Goal: Task Accomplishment & Management: Use online tool/utility

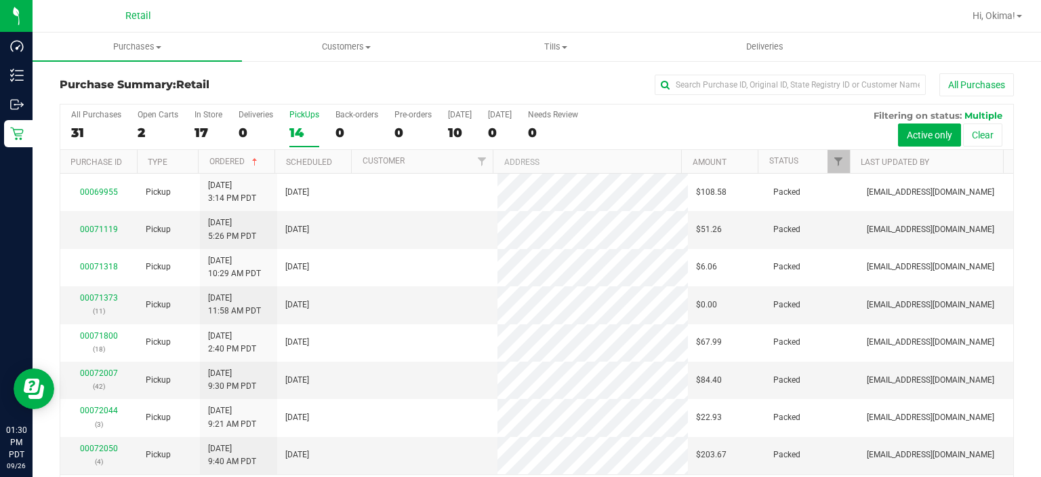
scroll to position [42, 0]
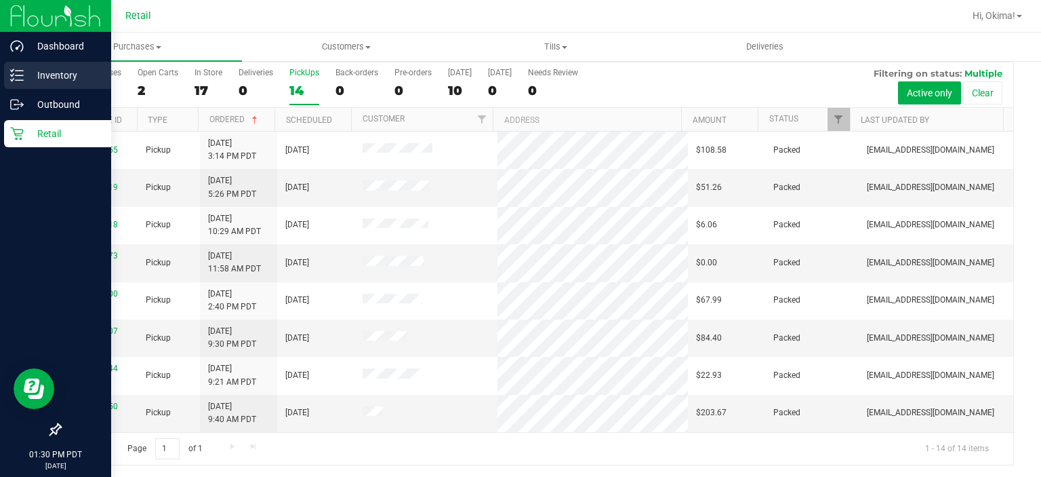
click at [19, 71] on line at bounding box center [19, 71] width 7 height 0
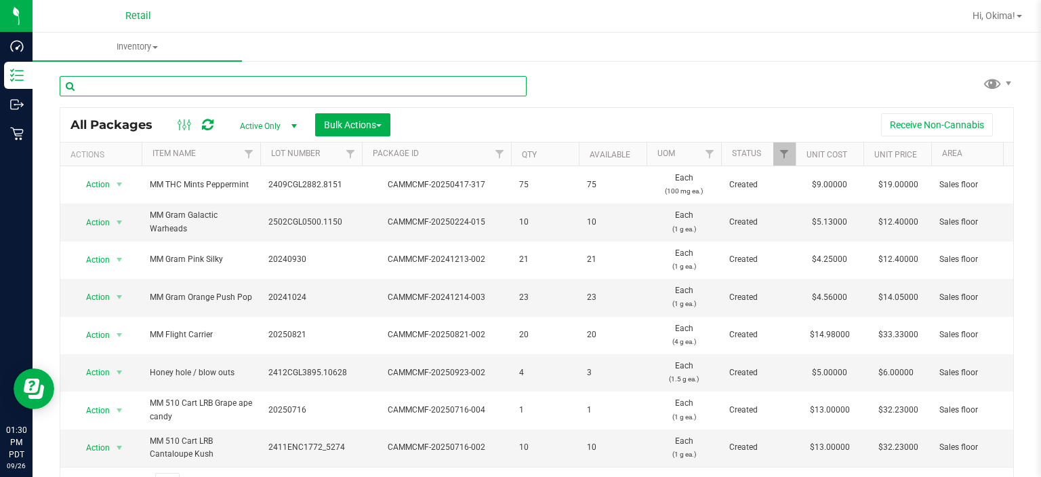
click at [284, 88] on input "text" at bounding box center [293, 86] width 467 height 20
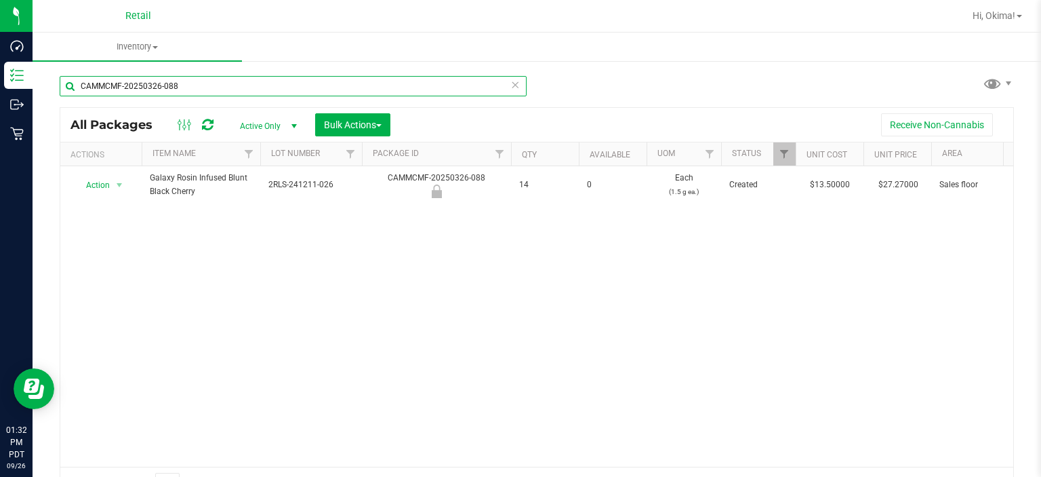
type input "CAMMCMF-20250326-088"
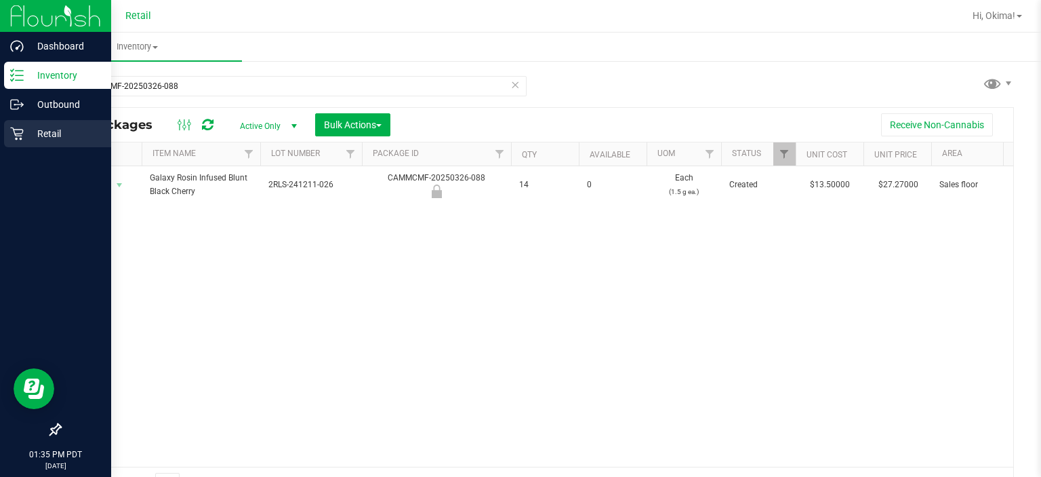
click at [28, 139] on p "Retail" at bounding box center [64, 133] width 81 height 16
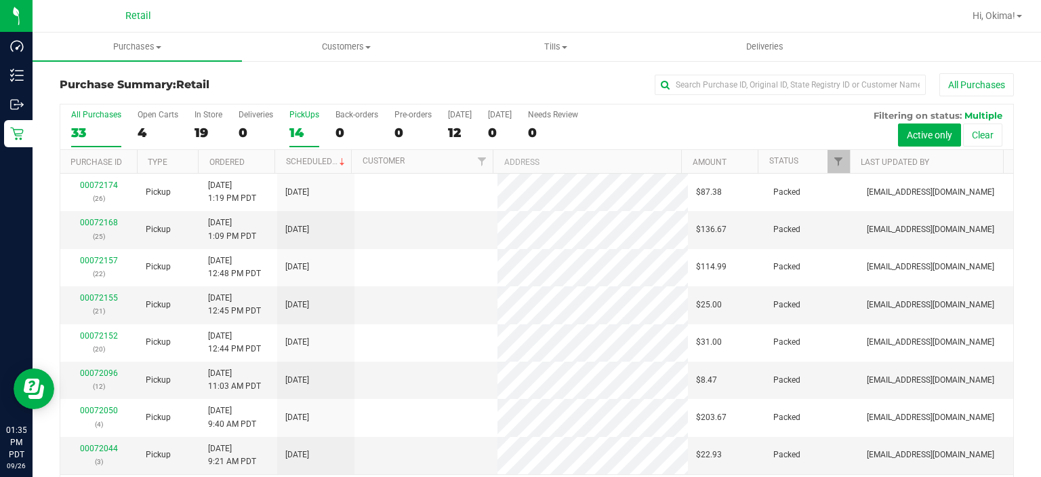
click at [300, 131] on div "14" at bounding box center [304, 133] width 30 height 16
click at [0, 0] on input "PickUps 14" at bounding box center [0, 0] width 0 height 0
click at [238, 160] on link "Ordered" at bounding box center [226, 161] width 35 height 9
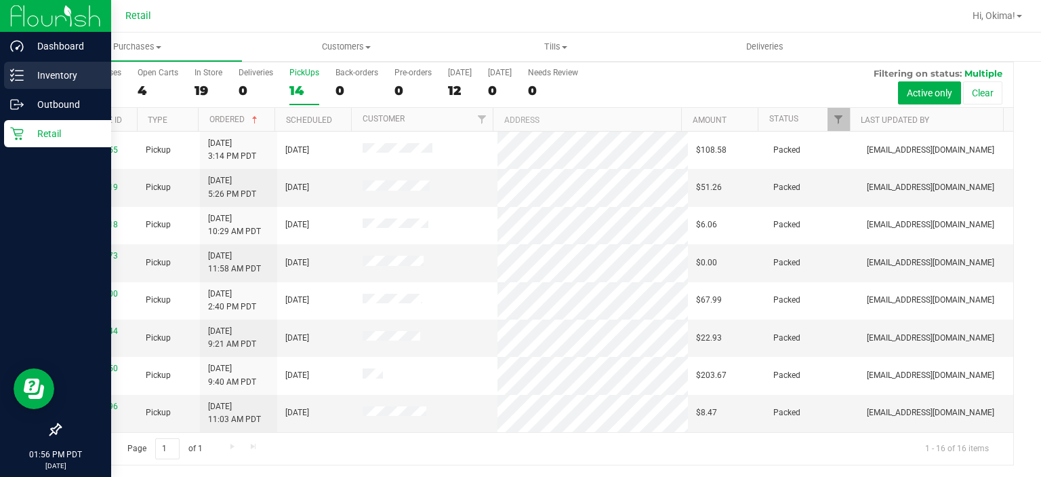
click at [3, 77] on link "Inventory" at bounding box center [55, 76] width 111 height 29
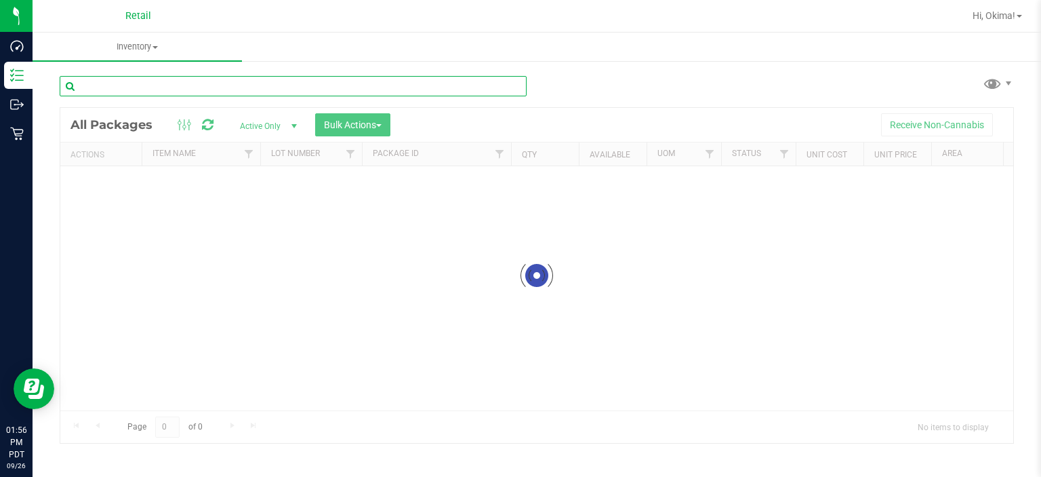
click at [231, 85] on input "text" at bounding box center [293, 86] width 467 height 20
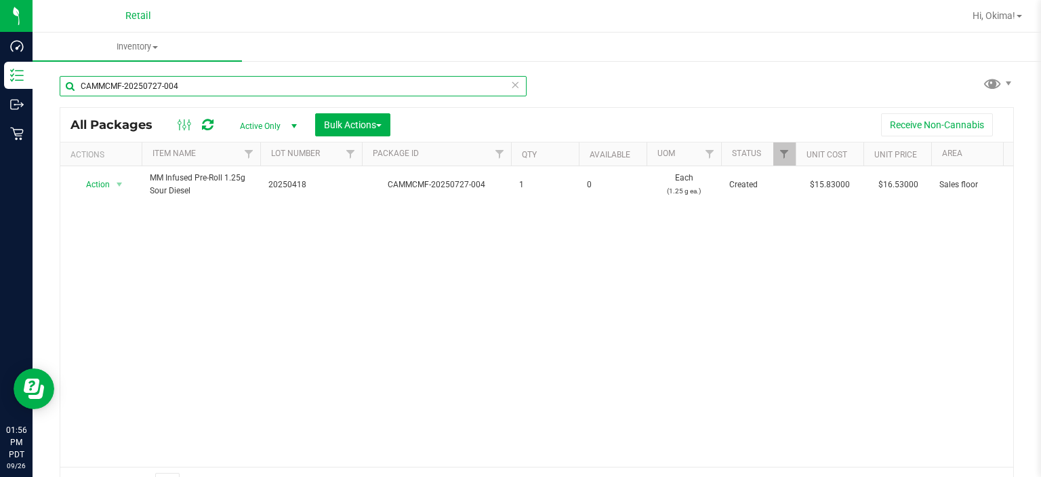
type input "CAMMCMF-20250727-004"
click at [511, 88] on icon at bounding box center [515, 84] width 9 height 16
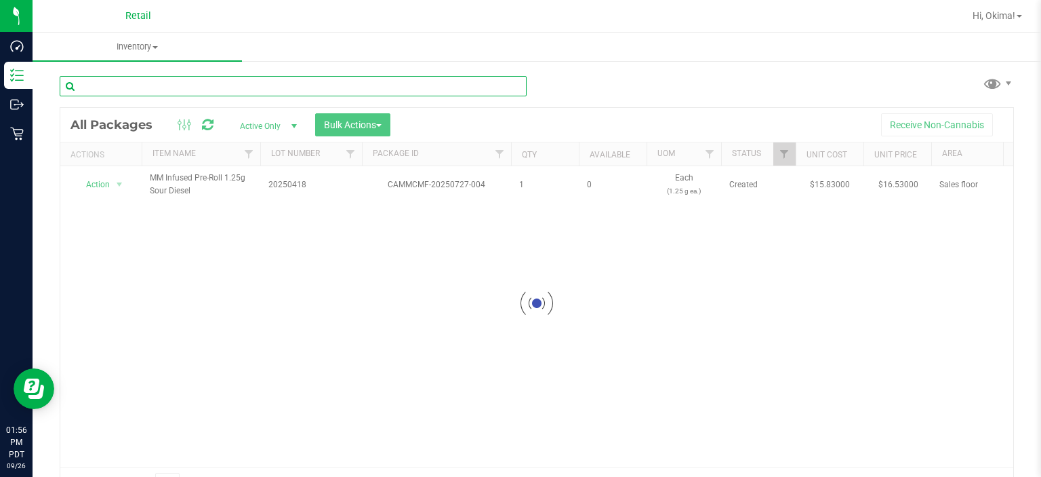
click at [195, 84] on input "text" at bounding box center [293, 86] width 467 height 20
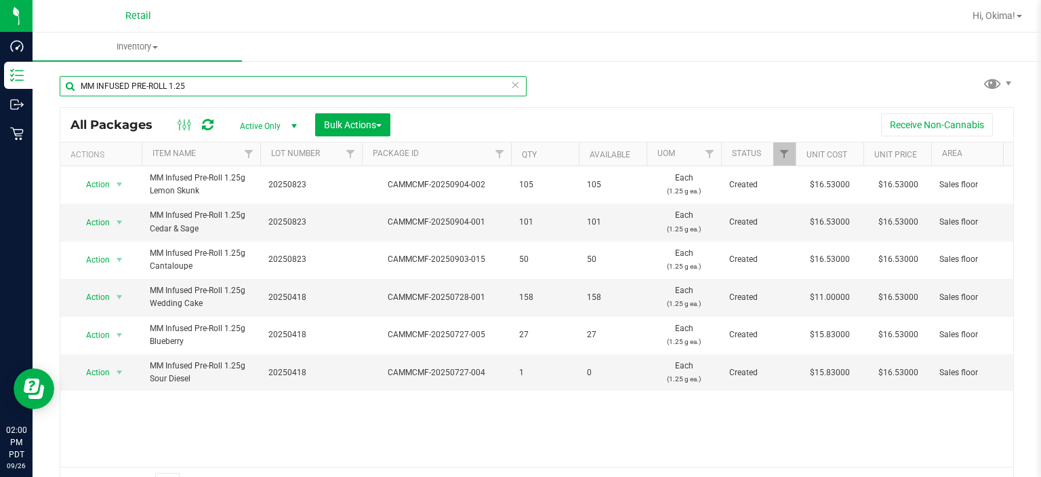
type input "MM INFUSED PRE-ROLL 1.25"
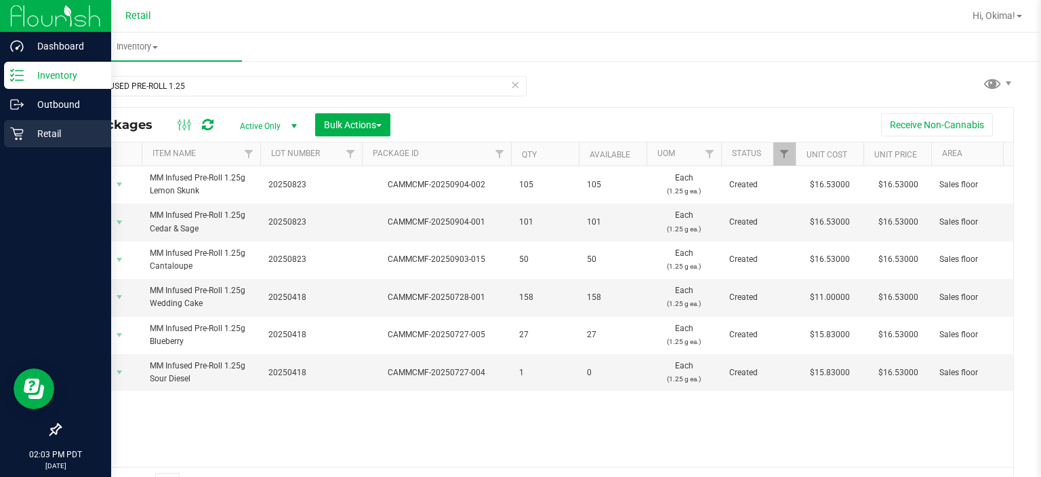
click at [22, 144] on div "Retail" at bounding box center [57, 133] width 107 height 27
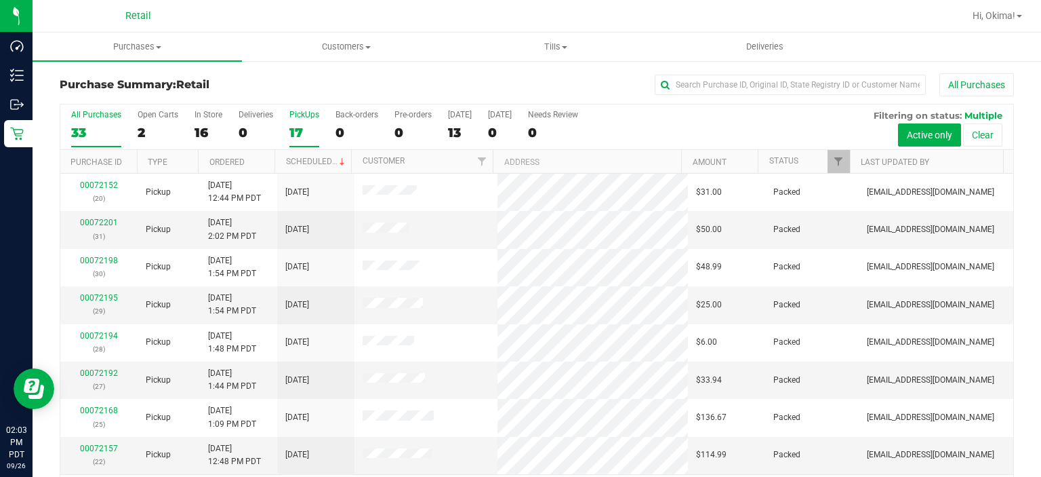
click at [290, 130] on div "17" at bounding box center [304, 133] width 30 height 16
click at [0, 0] on input "PickUps 17" at bounding box center [0, 0] width 0 height 0
click at [225, 157] on link "Ordered" at bounding box center [226, 161] width 35 height 9
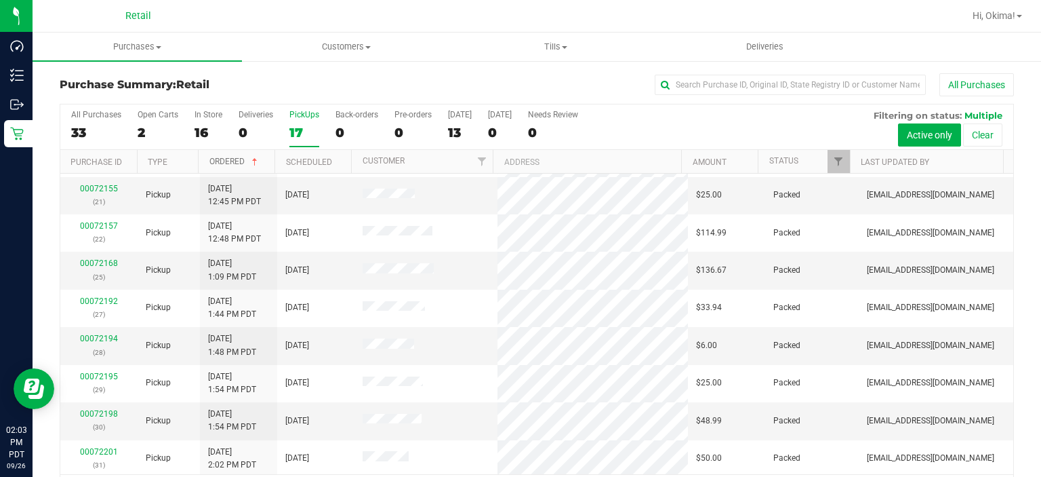
scroll to position [42, 0]
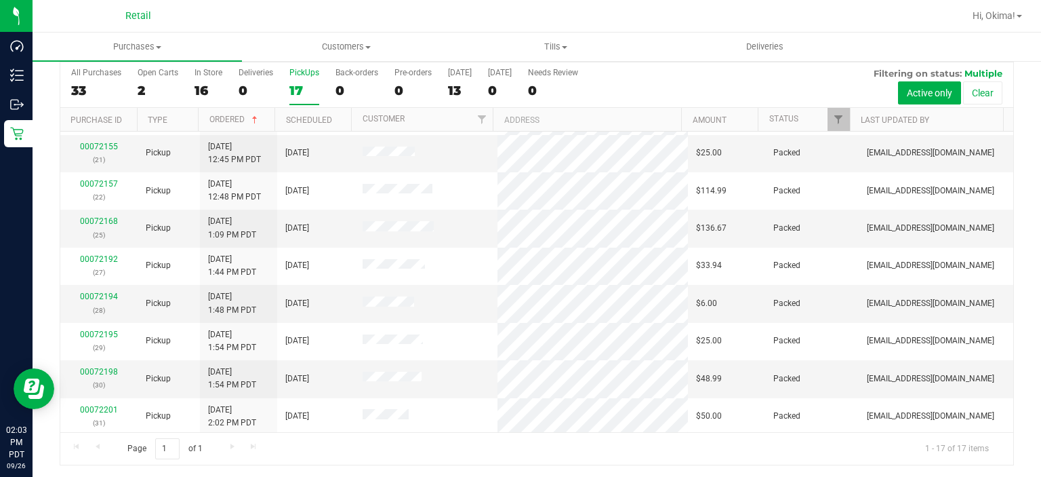
click at [300, 85] on div "17" at bounding box center [304, 91] width 30 height 16
click at [0, 0] on input "PickUps 17" at bounding box center [0, 0] width 0 height 0
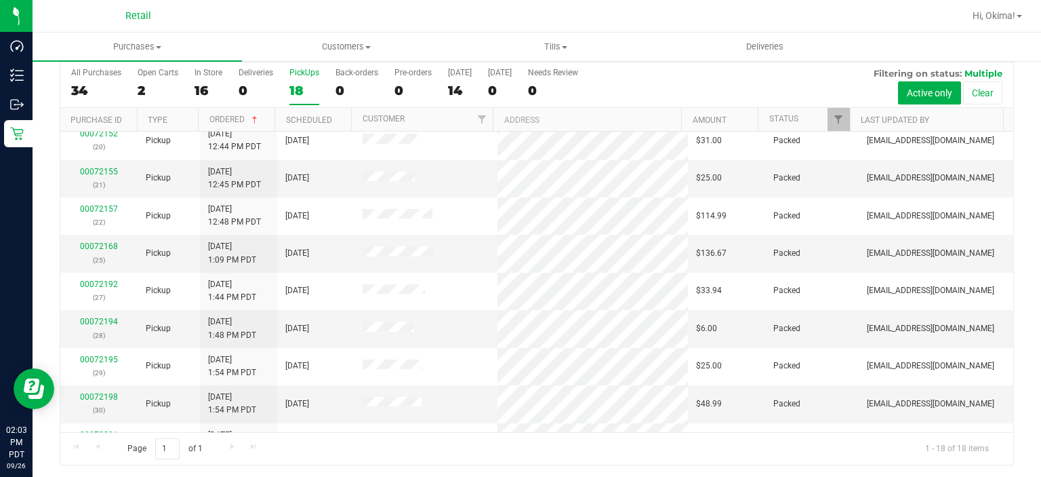
scroll to position [372, 0]
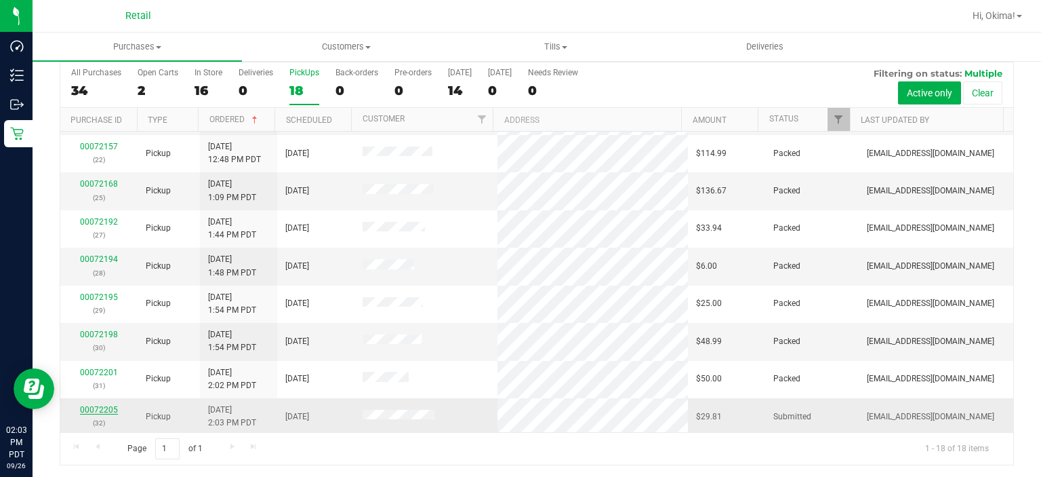
click at [98, 405] on link "00072205" at bounding box center [99, 409] width 38 height 9
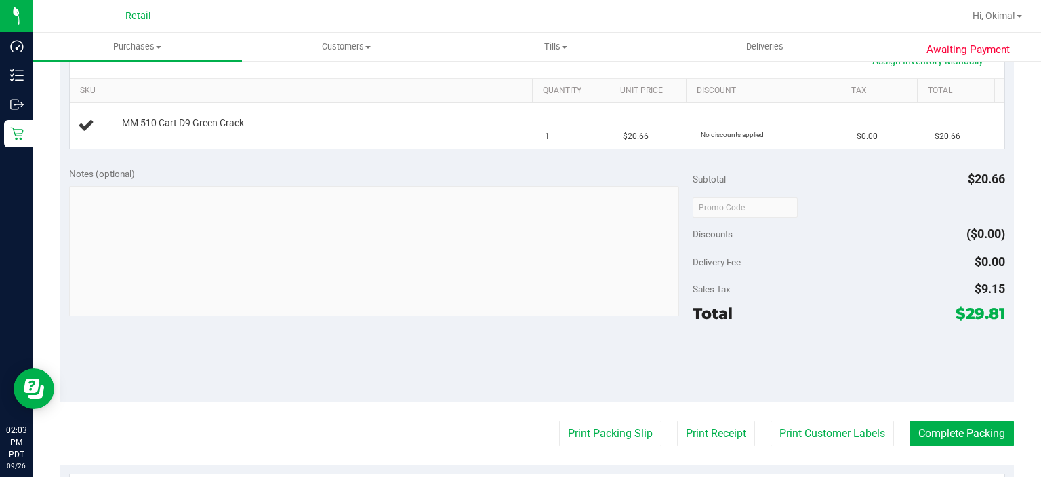
scroll to position [330, 0]
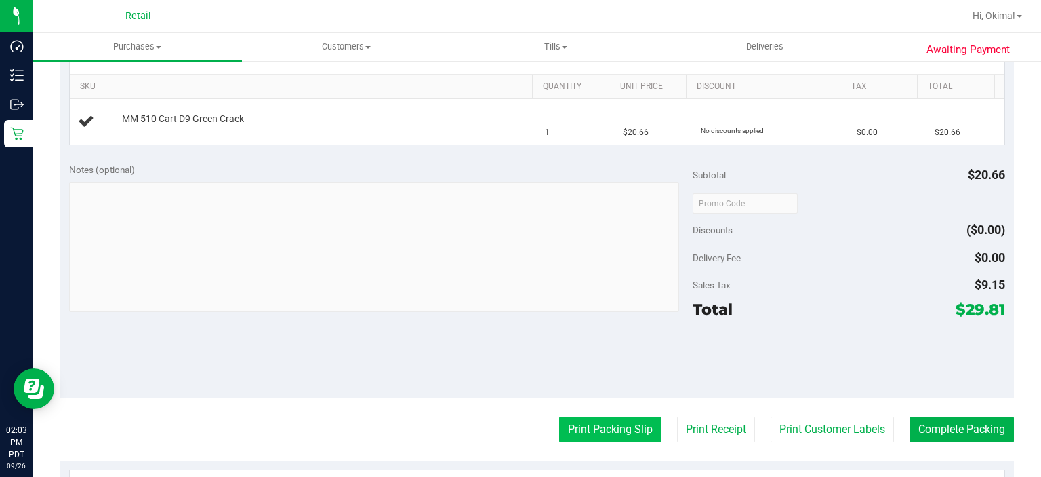
click at [584, 426] on button "Print Packing Slip" at bounding box center [610, 429] width 102 height 26
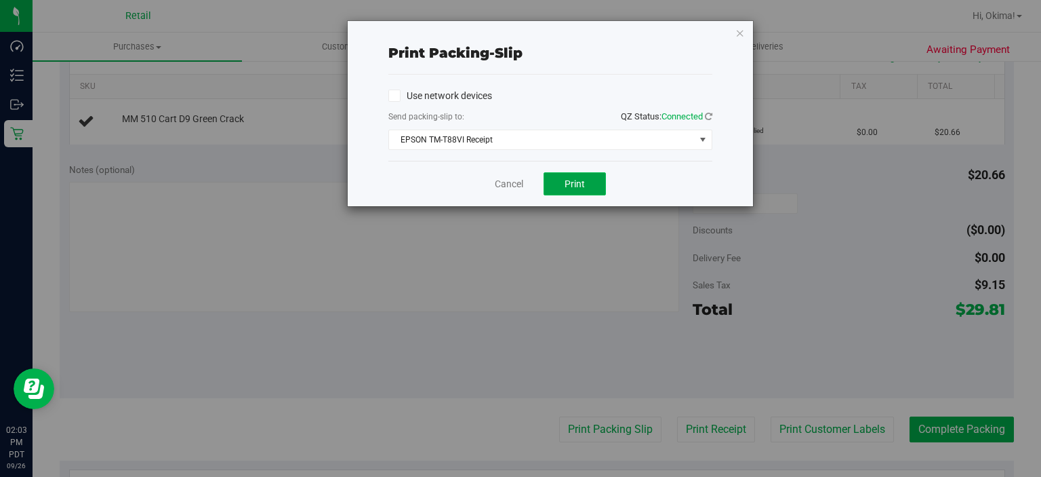
click at [588, 189] on button "Print" at bounding box center [575, 183] width 62 height 23
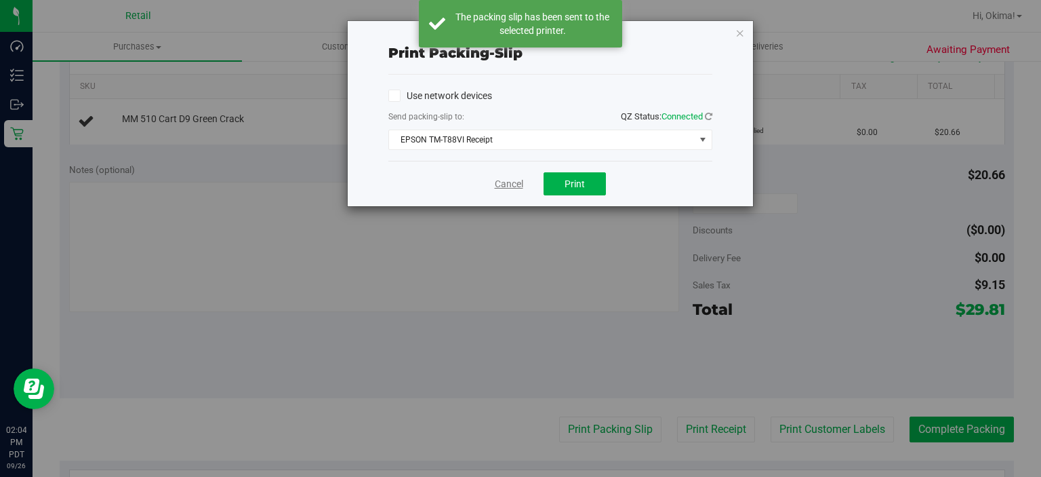
click at [504, 183] on link "Cancel" at bounding box center [509, 184] width 28 height 14
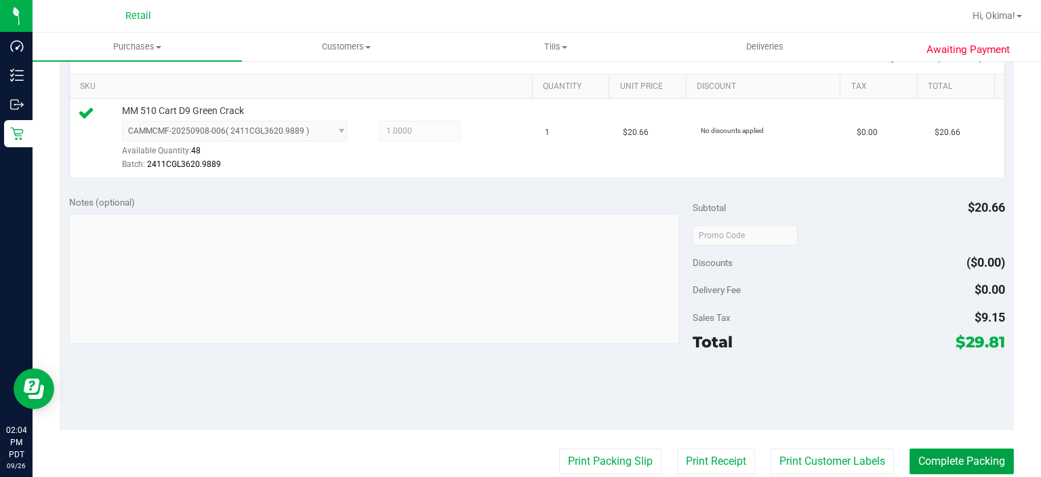
click at [968, 457] on button "Complete Packing" at bounding box center [962, 461] width 104 height 26
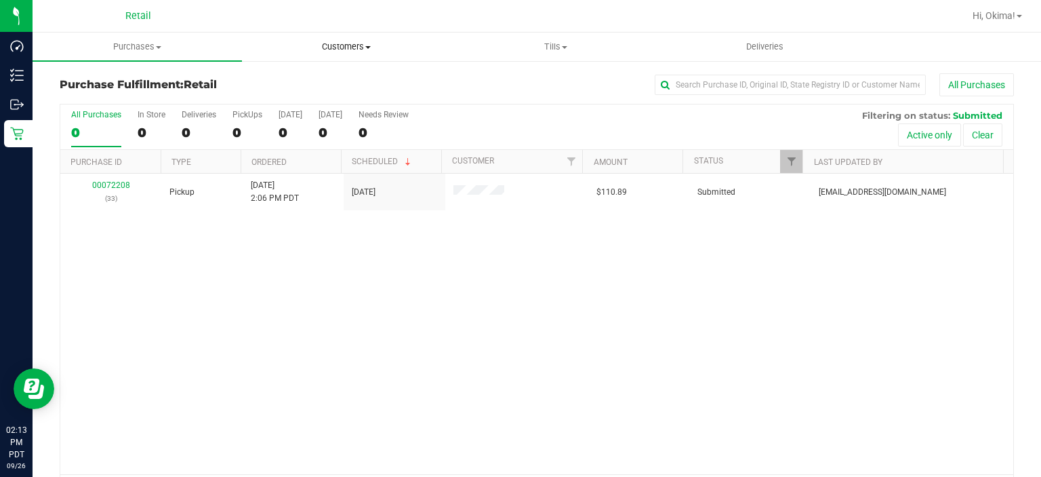
click at [334, 38] on uib-tab-heading "Customers All customers Add a new customer" at bounding box center [347, 46] width 208 height 27
click at [310, 87] on span "All customers" at bounding box center [291, 82] width 98 height 12
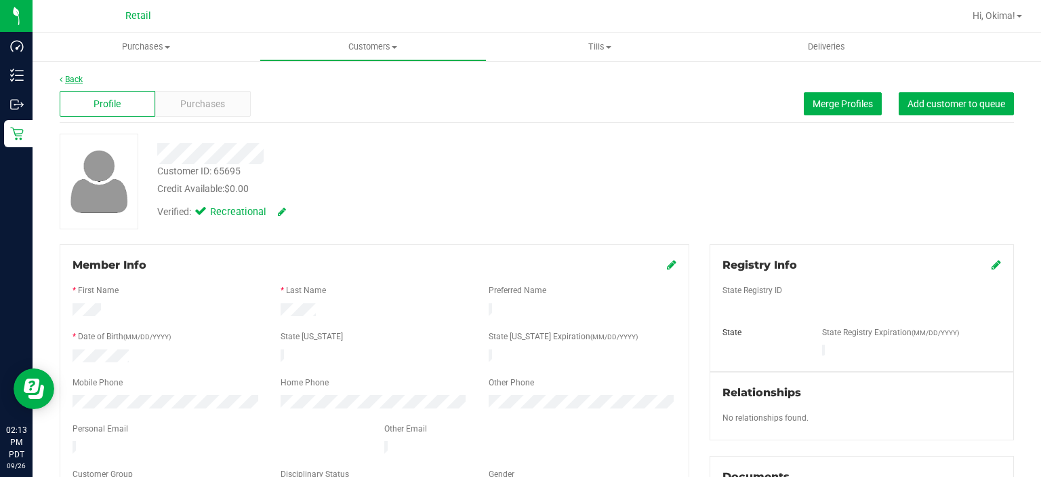
click at [66, 78] on link "Back" at bounding box center [71, 79] width 23 height 9
click at [72, 81] on link "Back" at bounding box center [71, 79] width 23 height 9
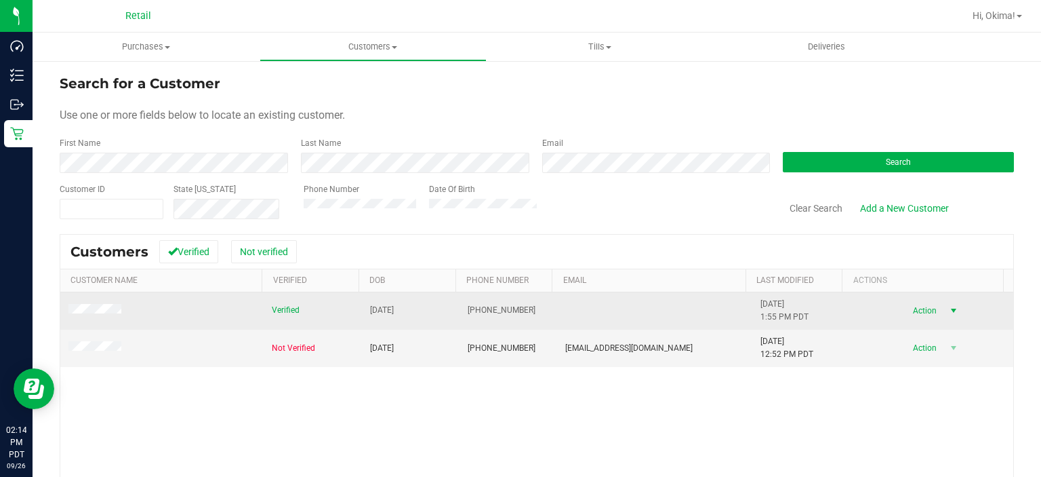
click at [920, 310] on span "Action" at bounding box center [924, 310] width 44 height 19
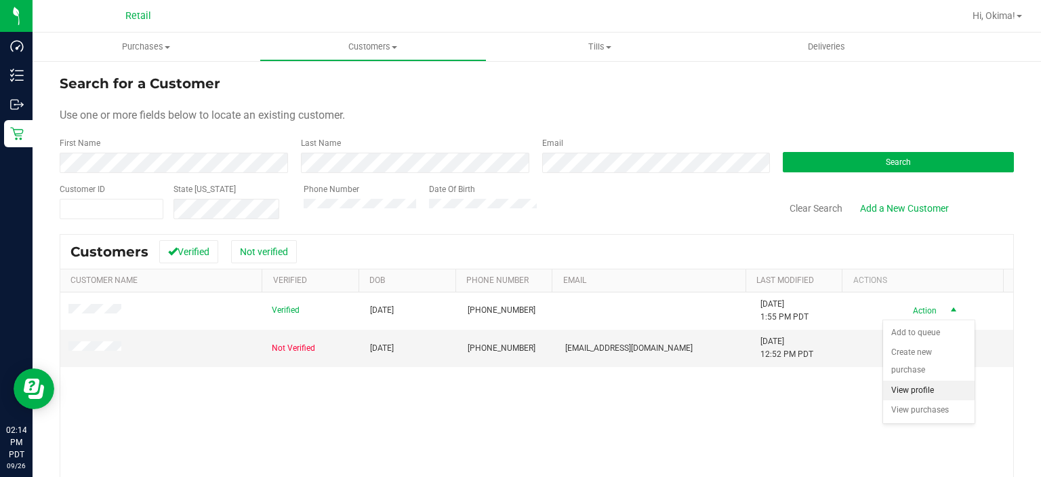
click at [928, 380] on li "View profile" at bounding box center [929, 390] width 92 height 20
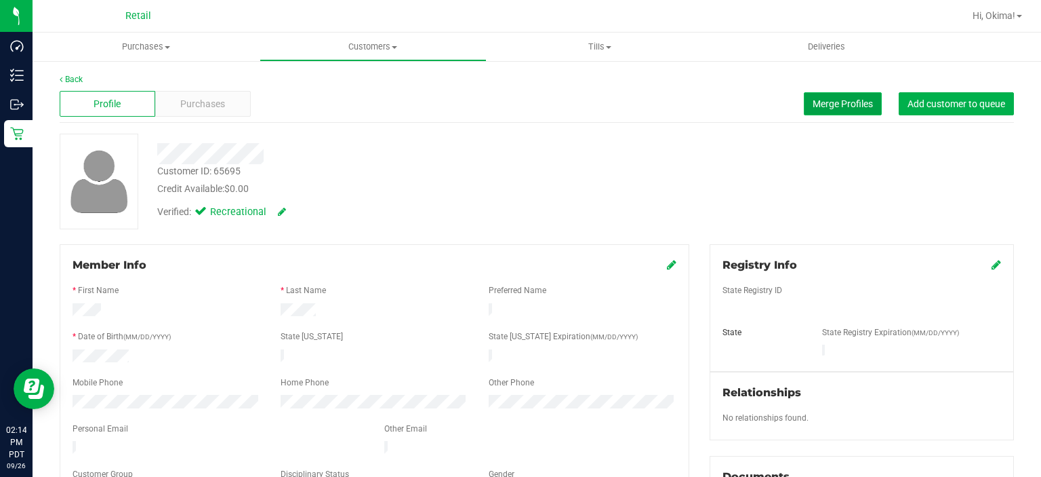
click at [813, 100] on span "Merge Profiles" at bounding box center [843, 103] width 60 height 11
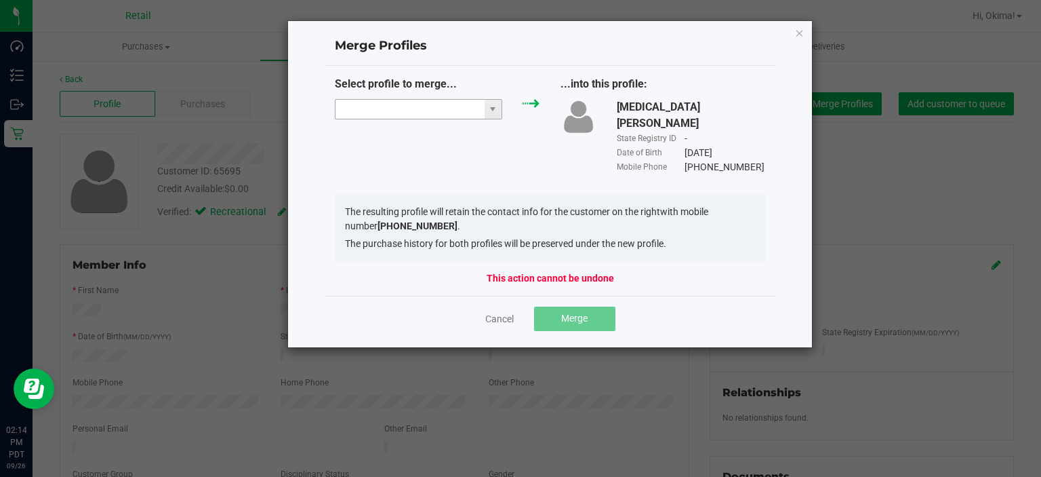
click at [418, 106] on input "NO DATA FOUND" at bounding box center [410, 109] width 149 height 19
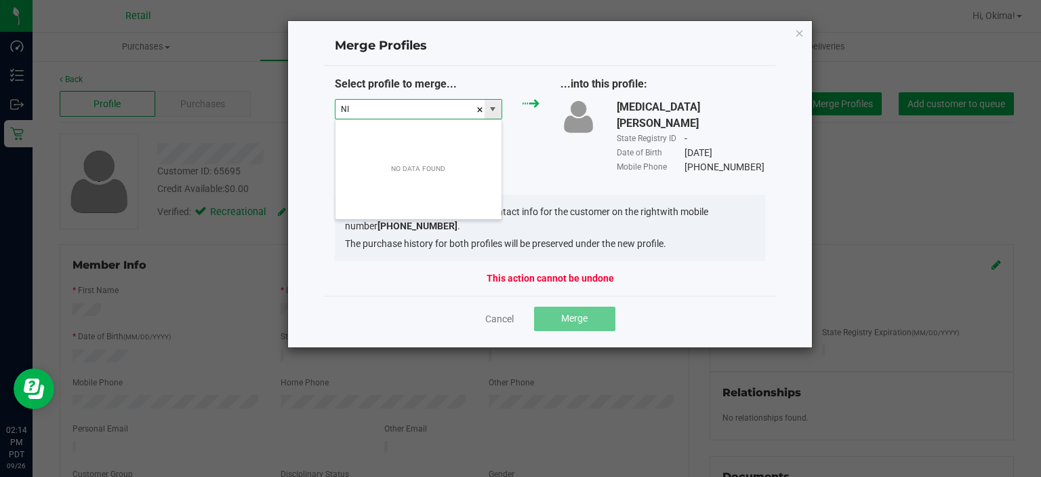
scroll to position [20, 168]
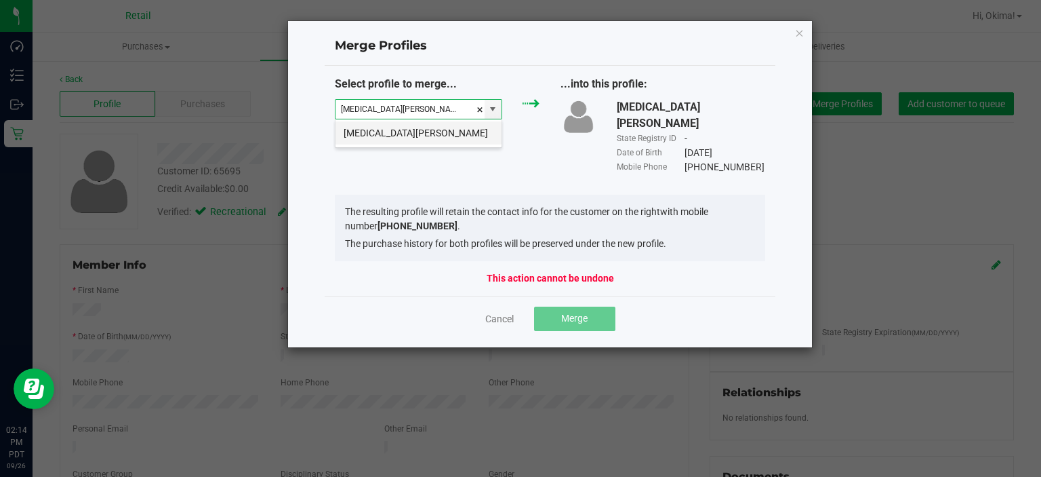
click at [428, 138] on li "[MEDICAL_DATA][PERSON_NAME]" at bounding box center [419, 132] width 166 height 23
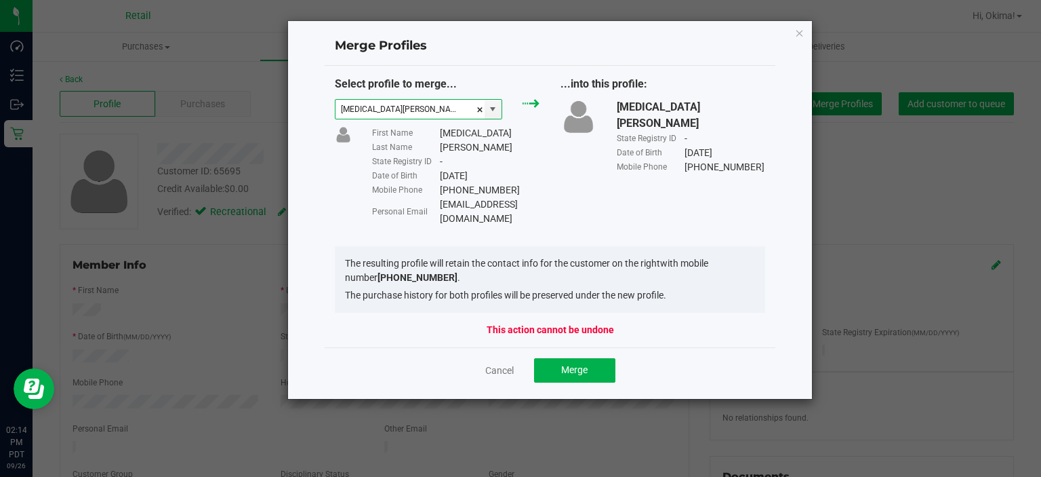
type input "[MEDICAL_DATA][PERSON_NAME]"
drag, startPoint x: 440, startPoint y: 188, endPoint x: 572, endPoint y: 201, distance: 132.8
click at [567, 201] on div "Select profile to merge... [MEDICAL_DATA][PERSON_NAME] First Name [PERSON_NAME]…" at bounding box center [551, 151] width 452 height 150
copy div "[PHONE_NUMBER] Personal Email [EMAIL_ADDRESS][DOMAIN_NAME]"
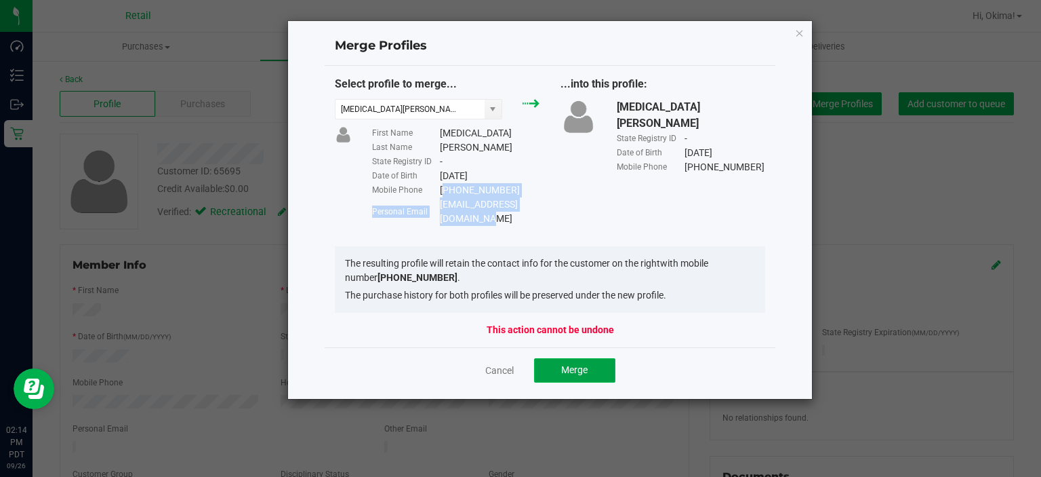
click at [568, 364] on span "Merge" at bounding box center [574, 369] width 26 height 11
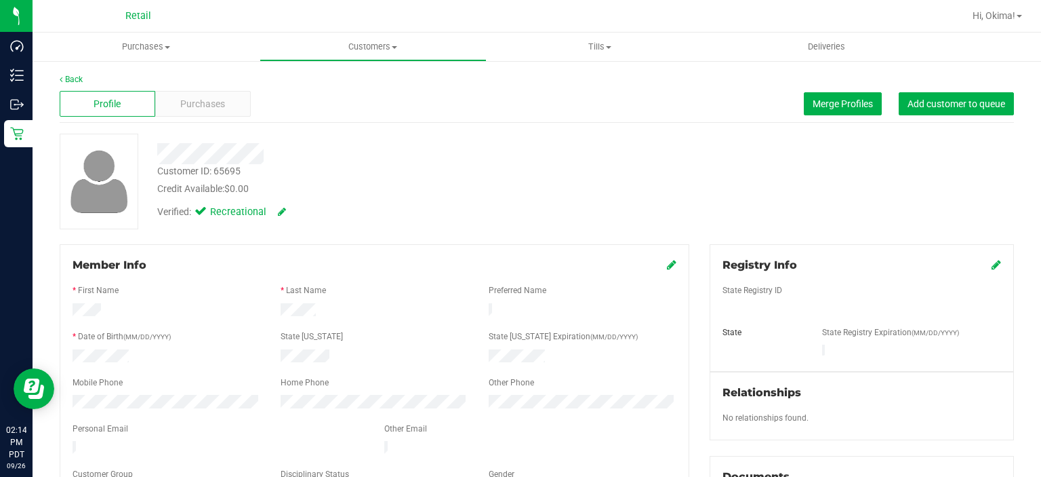
click at [667, 266] on icon at bounding box center [671, 264] width 9 height 11
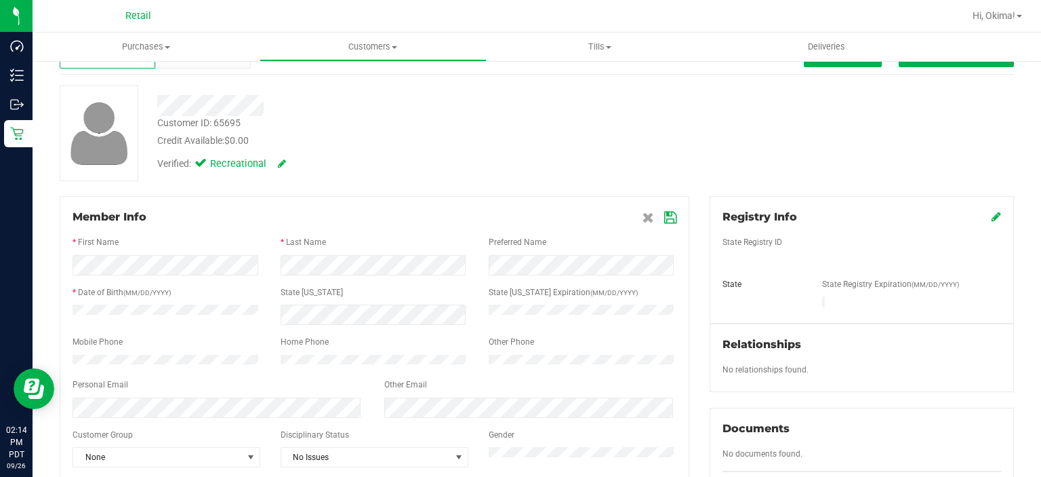
scroll to position [136, 0]
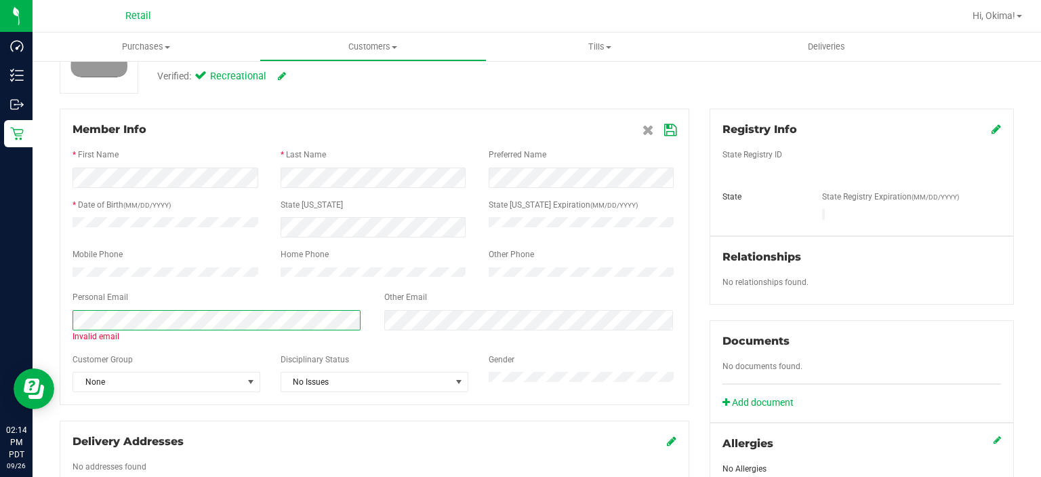
click at [65, 338] on div "Invalid email" at bounding box center [218, 326] width 312 height 33
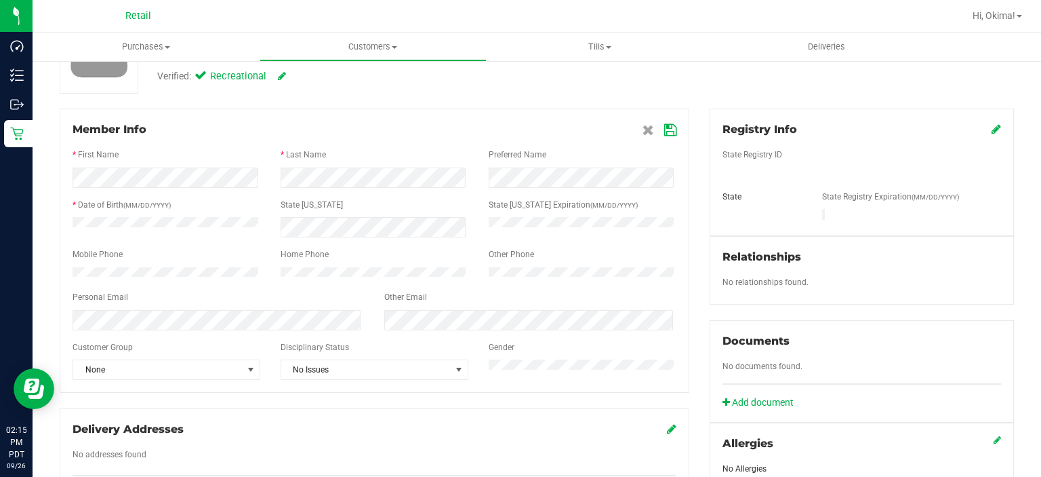
click at [663, 138] on div at bounding box center [375, 143] width 604 height 11
click at [664, 135] on icon at bounding box center [670, 130] width 12 height 11
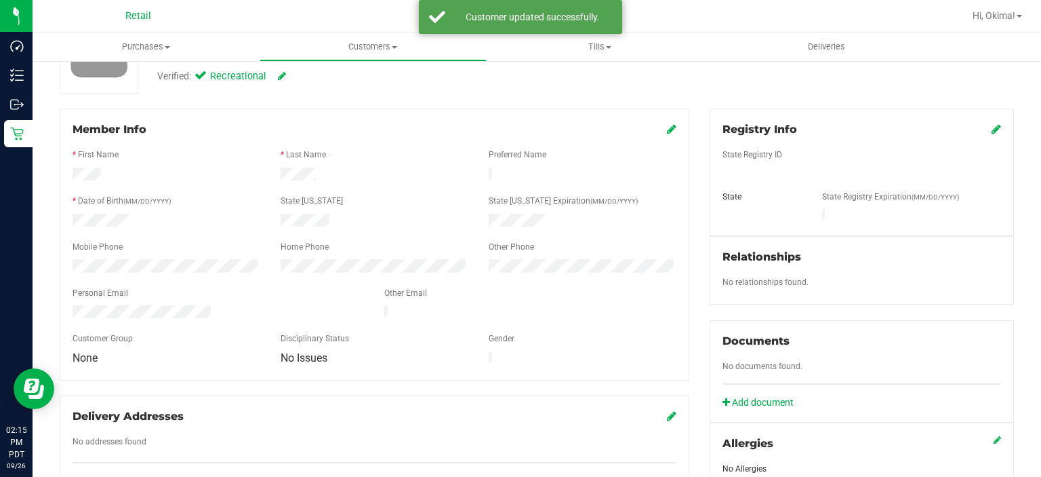
scroll to position [0, 0]
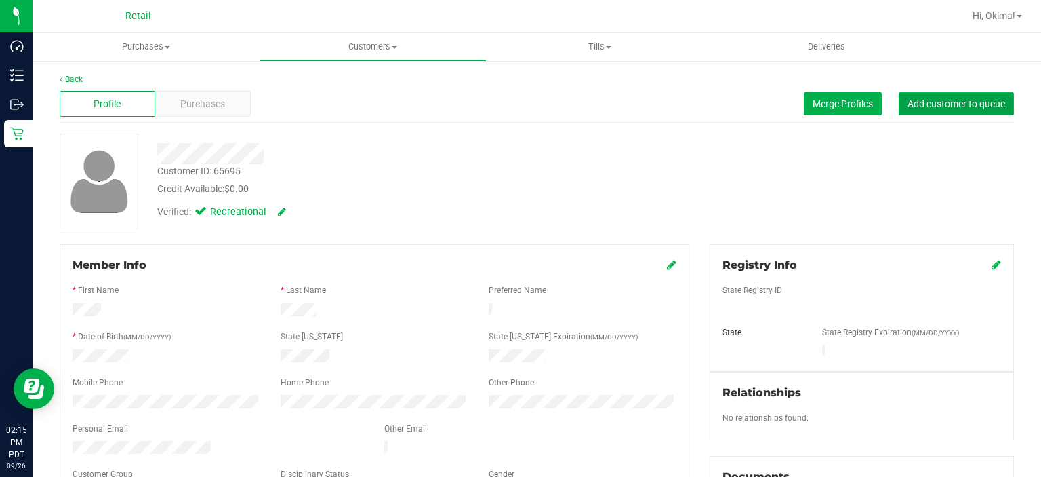
click at [936, 100] on span "Add customer to queue" at bounding box center [957, 103] width 98 height 11
click at [75, 79] on link "Back" at bounding box center [71, 79] width 23 height 9
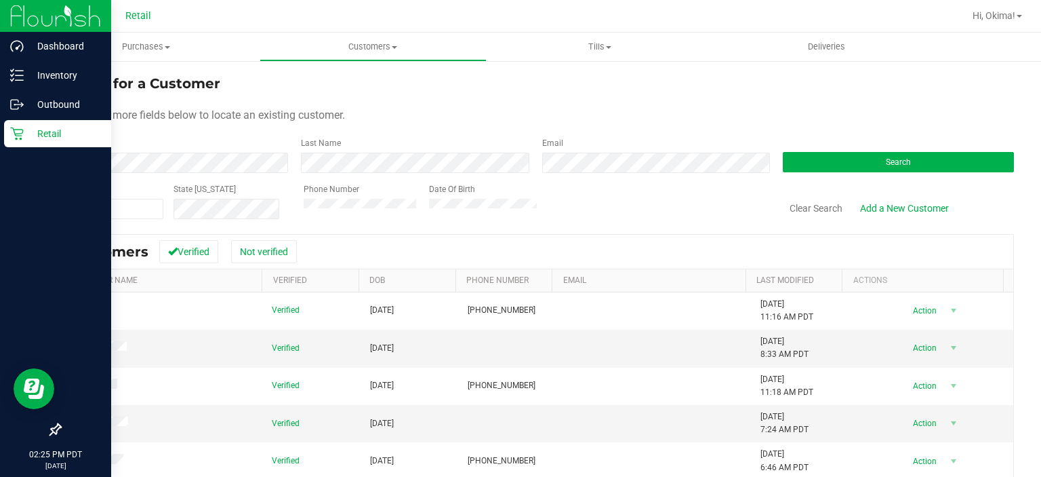
click at [20, 144] on div "Retail" at bounding box center [57, 133] width 107 height 27
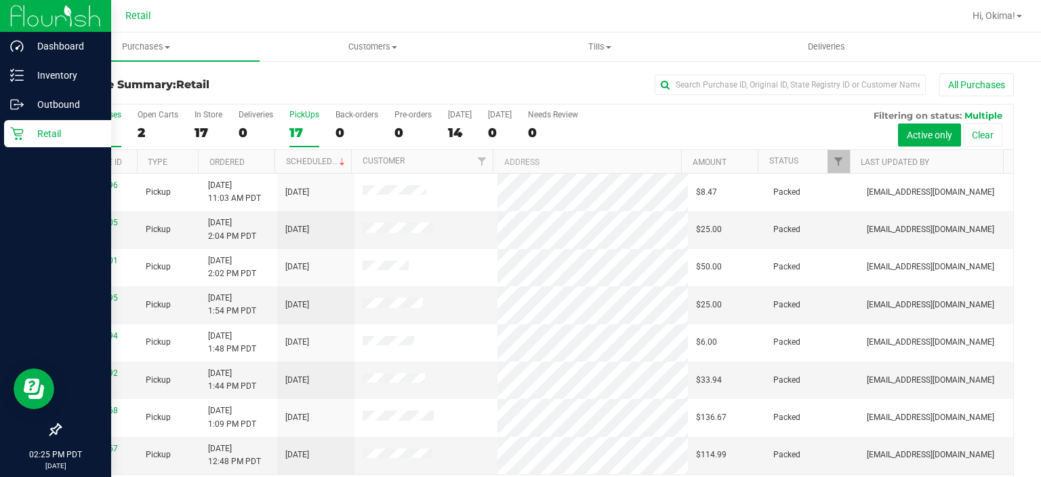
click at [301, 127] on div "17" at bounding box center [304, 133] width 30 height 16
click at [0, 0] on input "PickUps 17" at bounding box center [0, 0] width 0 height 0
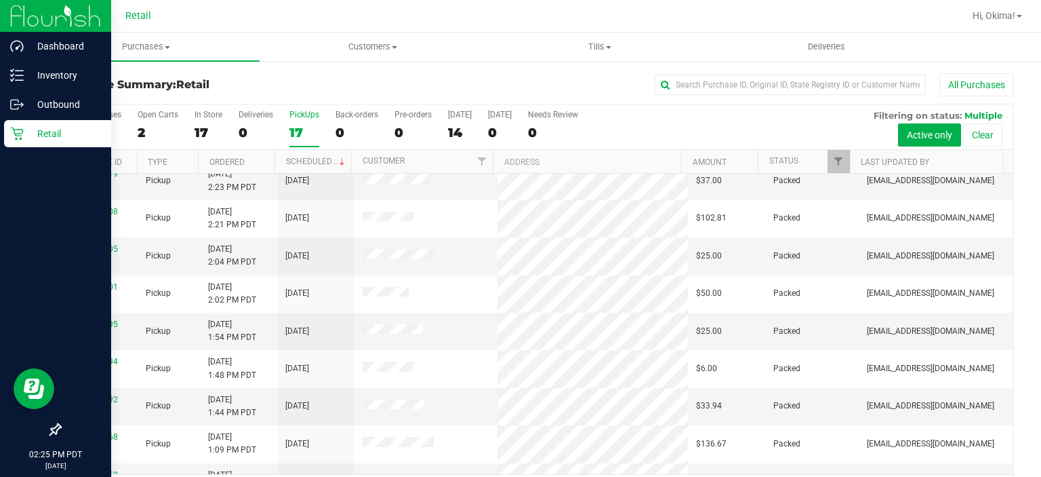
scroll to position [62, 0]
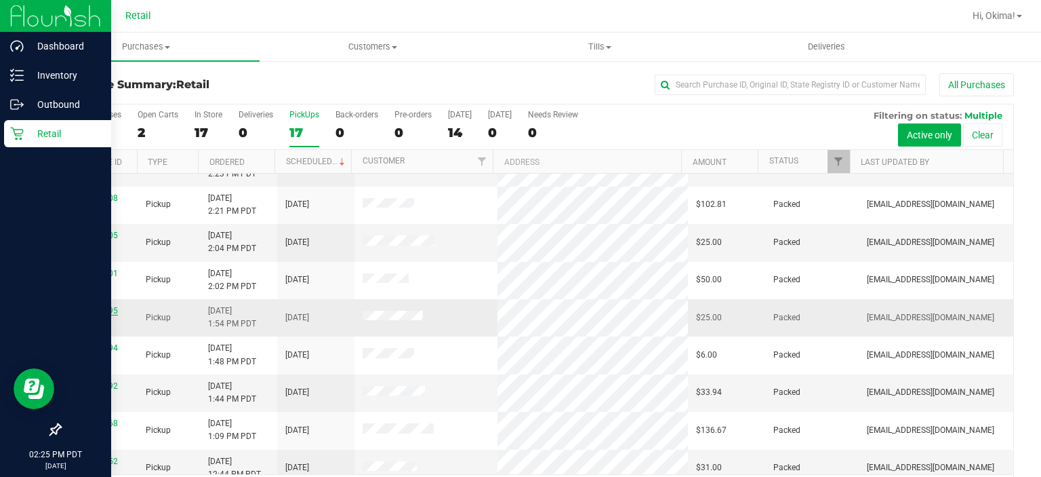
click at [98, 306] on link "00072195" at bounding box center [99, 310] width 38 height 9
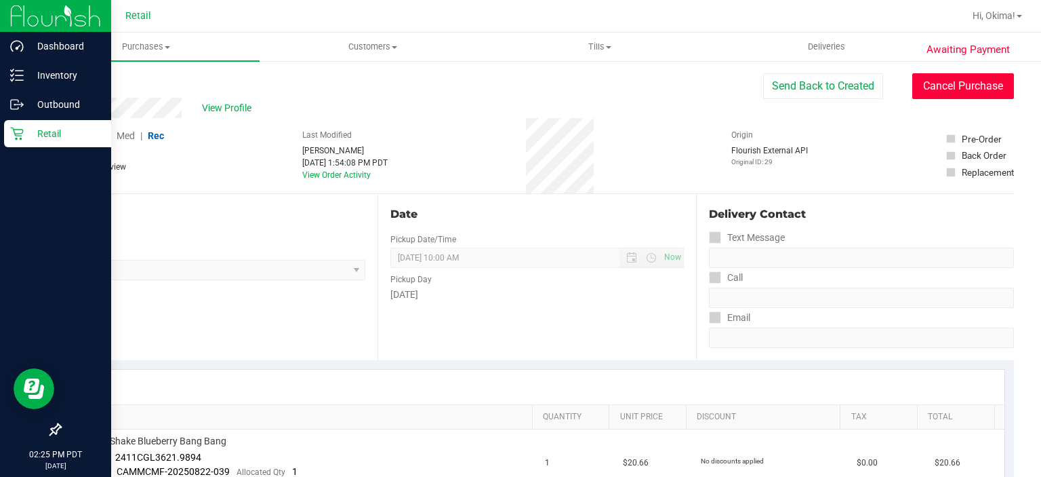
click at [969, 92] on button "Cancel Purchase" at bounding box center [964, 86] width 102 height 26
click at [71, 81] on link "Back" at bounding box center [70, 81] width 20 height 9
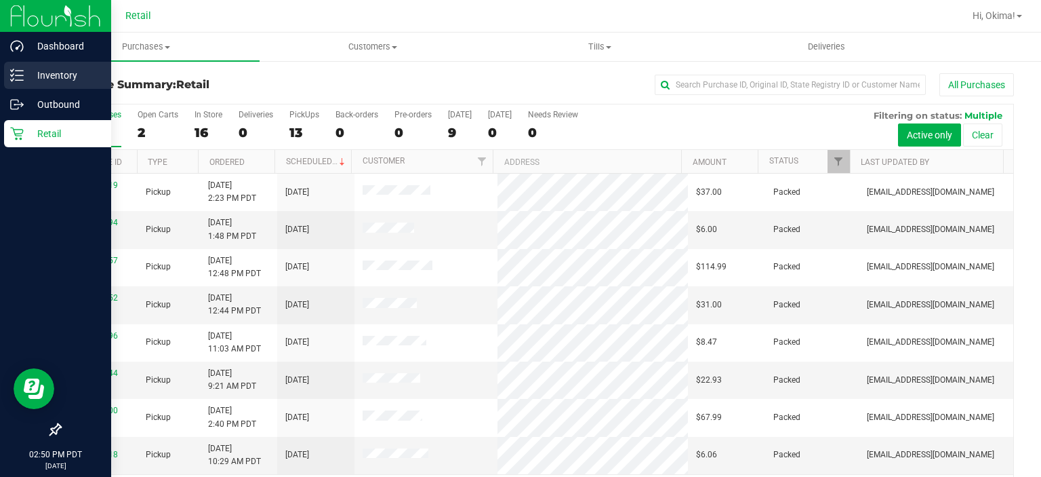
click at [12, 70] on icon at bounding box center [17, 75] width 14 height 14
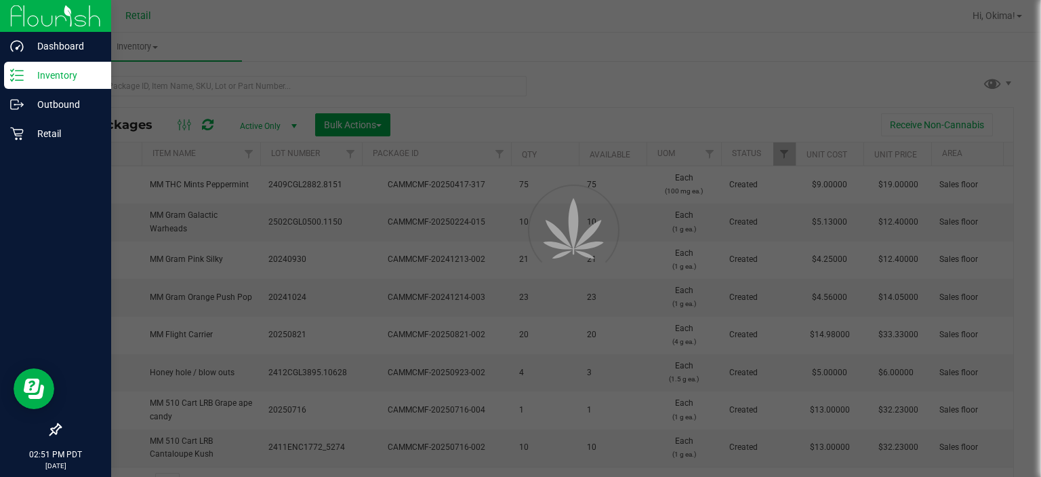
click at [237, 89] on div at bounding box center [520, 238] width 1041 height 477
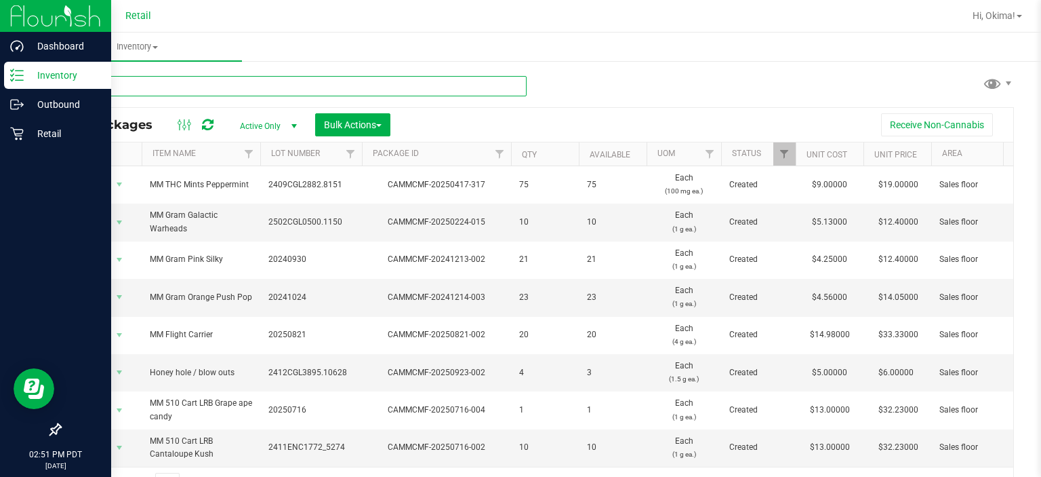
click at [111, 86] on input "text" at bounding box center [293, 86] width 467 height 20
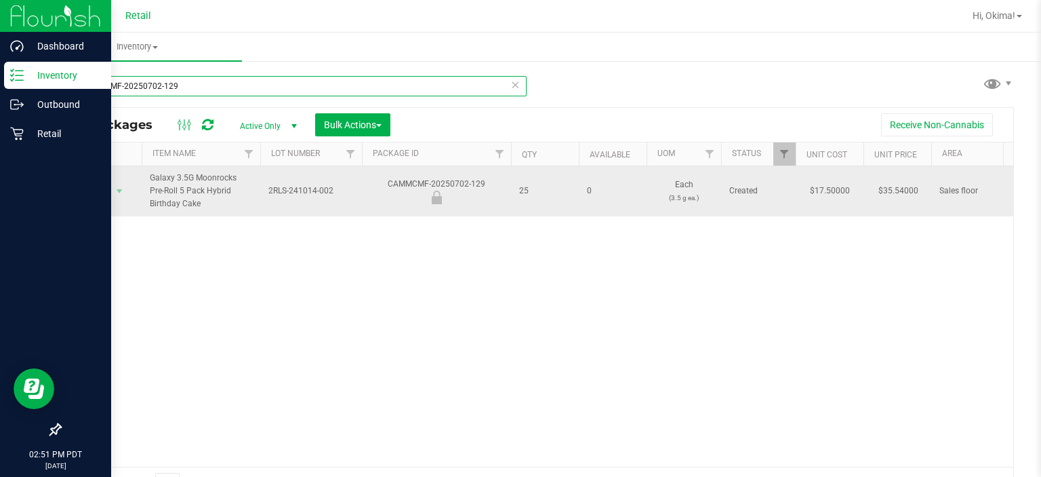
type input "CAMMCMF-20250702-129"
click at [99, 190] on span "Action" at bounding box center [92, 191] width 37 height 19
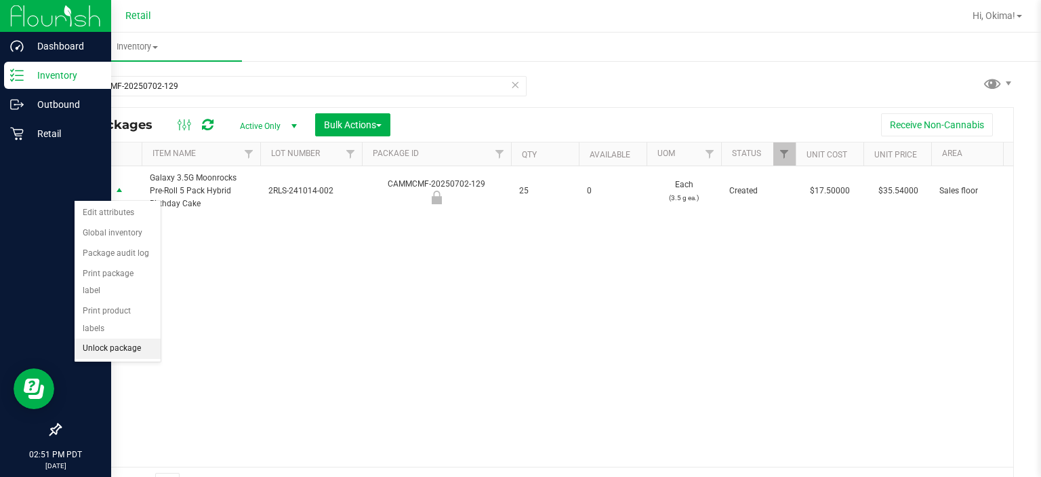
click at [127, 338] on li "Unlock package" at bounding box center [118, 348] width 86 height 20
